Goal: Task Accomplishment & Management: Manage account settings

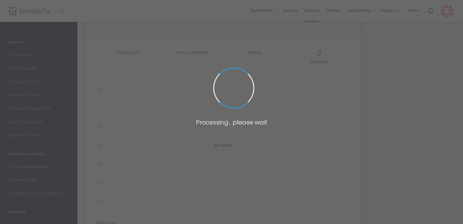
type input "[URL][DOMAIN_NAME]"
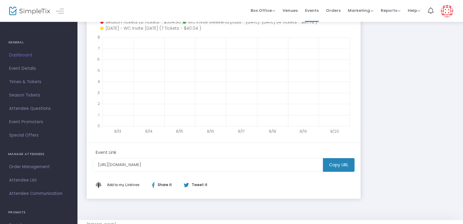
scroll to position [137, 0]
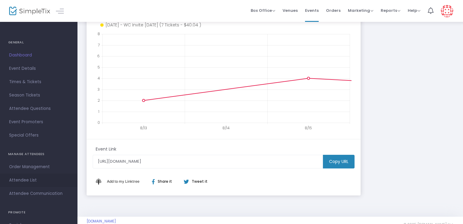
click at [40, 179] on span "Attendee List" at bounding box center [38, 180] width 59 height 8
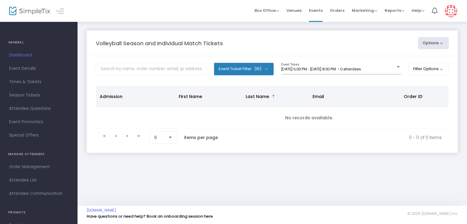
click at [265, 72] on button "Event Ticket Filter (16)" at bounding box center [244, 69] width 60 height 12
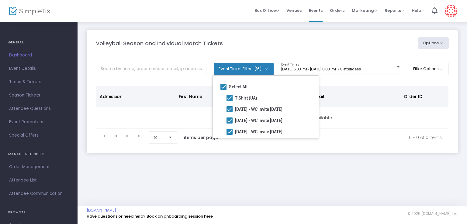
click at [281, 46] on div "Volleyball Season and Individual Match Tickets" at bounding box center [254, 43] width 322 height 8
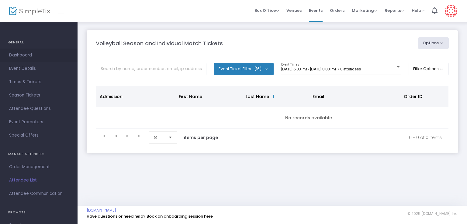
click at [27, 55] on span "Dashboard" at bounding box center [38, 55] width 59 height 8
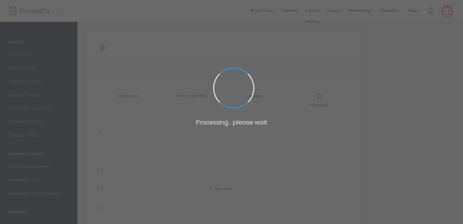
type input "[URL][DOMAIN_NAME]"
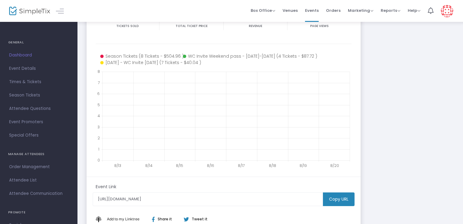
scroll to position [100, 0]
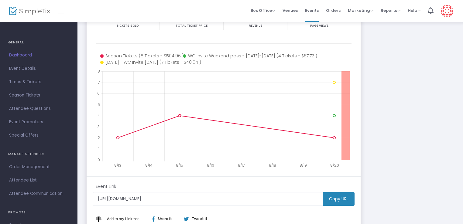
drag, startPoint x: 341, startPoint y: 151, endPoint x: 358, endPoint y: 156, distance: 17.3
click at [358, 156] on m-panel-content "19 Tickets sold $595.00 Total Ticket Price $632.72 Revenue 44 Page Views 8/13 8…" at bounding box center [224, 88] width 274 height 176
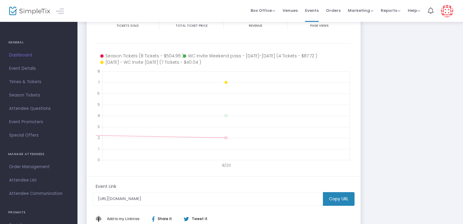
click at [131, 63] on icon at bounding box center [152, 62] width 105 height 6
